Goal: Task Accomplishment & Management: Use online tool/utility

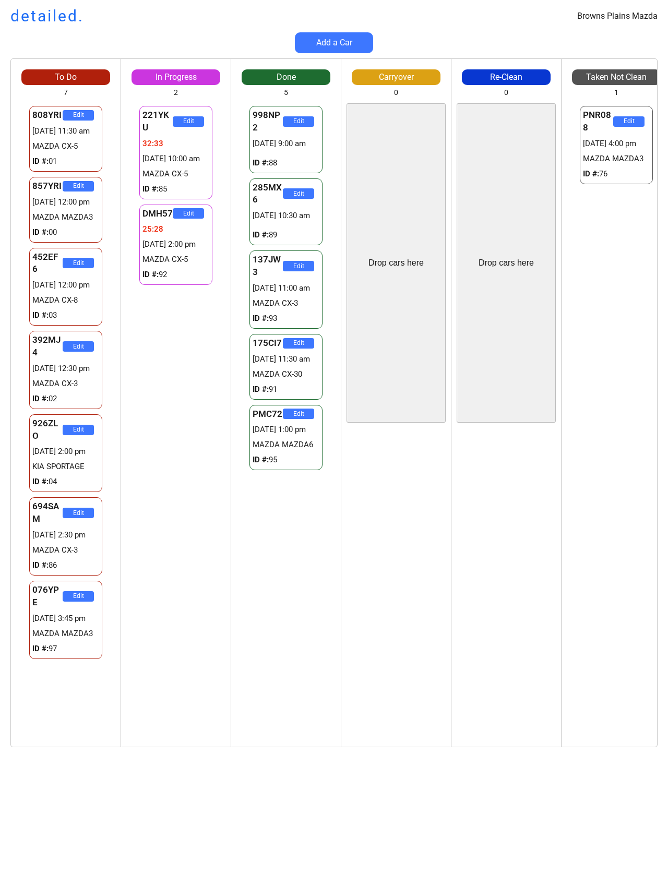
click at [661, 868] on div "Browns Plains Mazda detailed. Add a Car To Do 7 808YRI Edit 29279541:37 [DATE] …" at bounding box center [334, 437] width 668 height 874
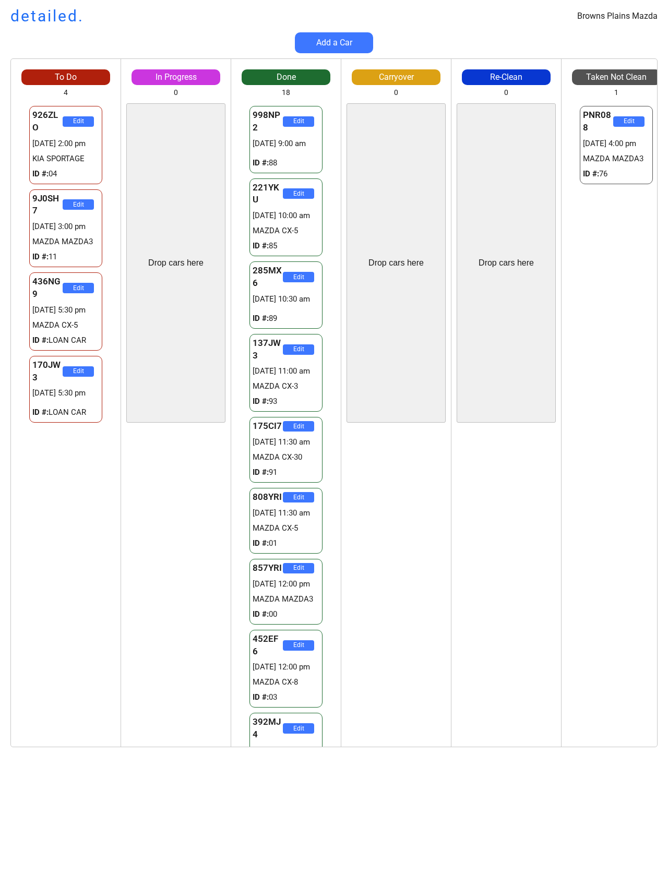
click at [158, 314] on div "Drop cars here" at bounding box center [175, 262] width 99 height 319
click at [156, 653] on div "170JW3 Edit 24:17 [DATE] 5:30 pm ID #: LOAN CAR 936LB2 Edit 39:19 [DATE] 2:45 p…" at bounding box center [176, 587] width 110 height 319
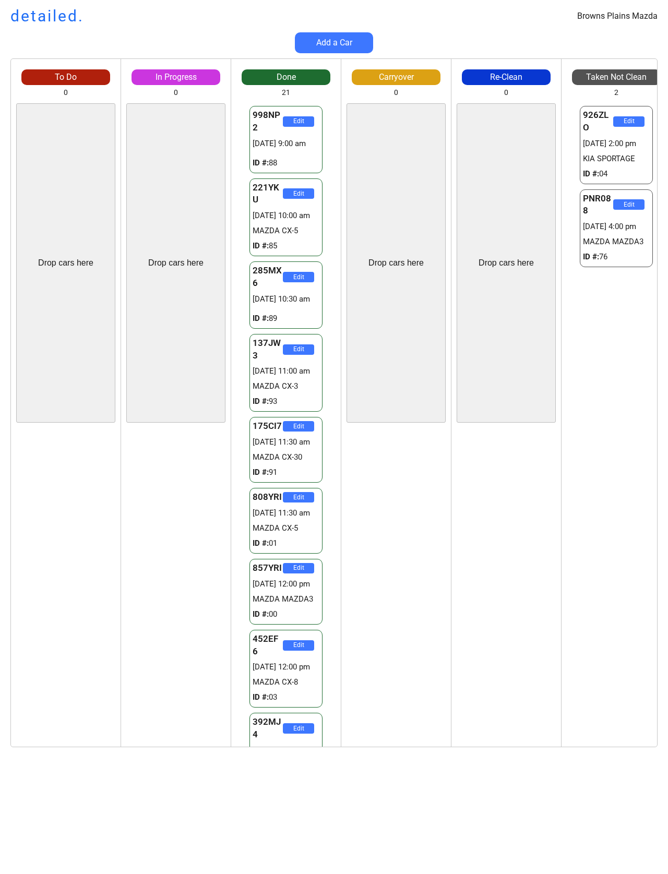
click at [77, 619] on div "9J0SH7 Edit 21:34 [DATE] 3:00 pm MAZDA MAZDA3 ID #: 11 436NG9 Edit 47:01 [DATE]…" at bounding box center [66, 587] width 110 height 319
